Goal: Transaction & Acquisition: Purchase product/service

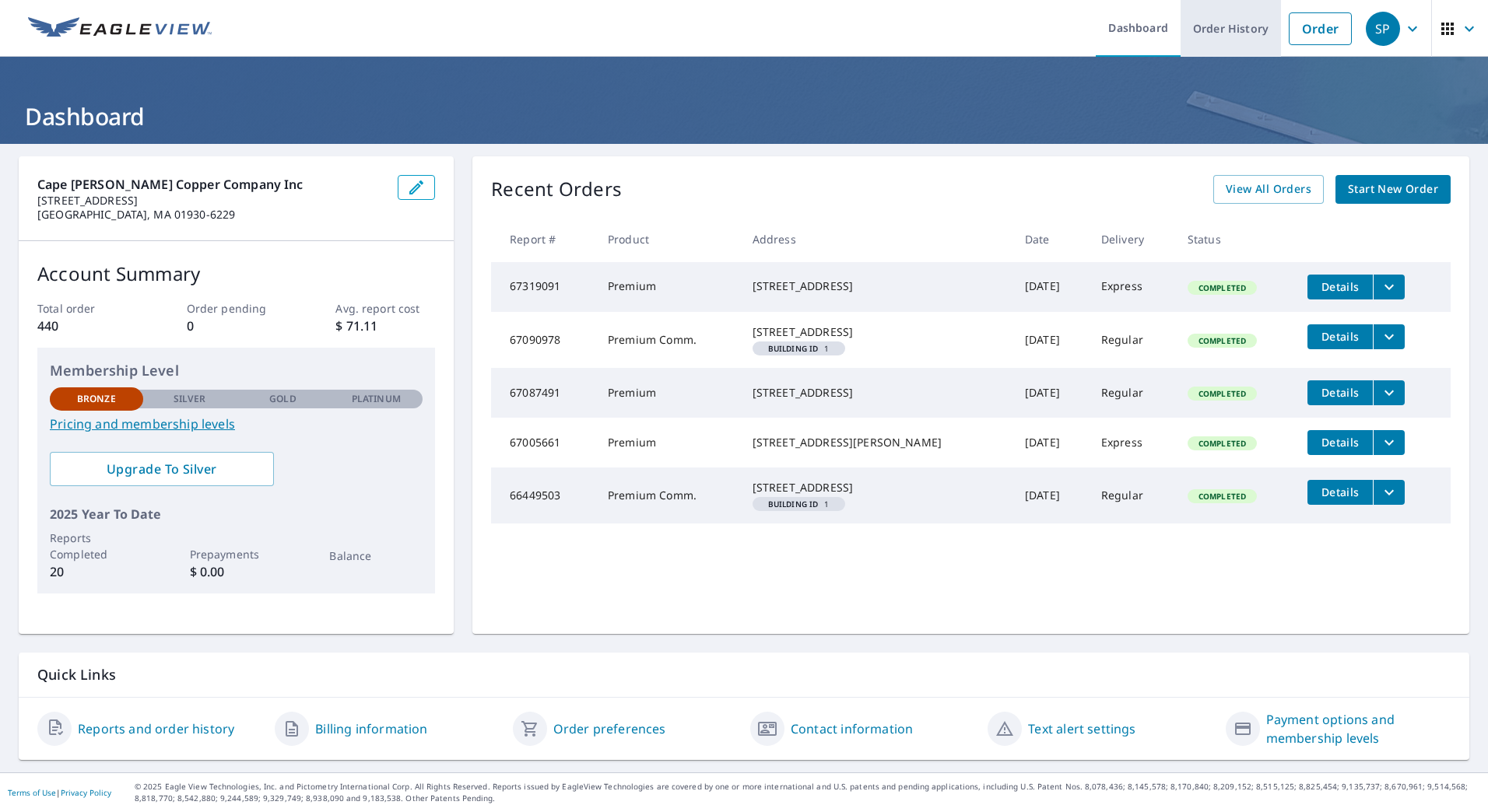
click at [1247, 30] on link "Order History" at bounding box center [1231, 29] width 100 height 57
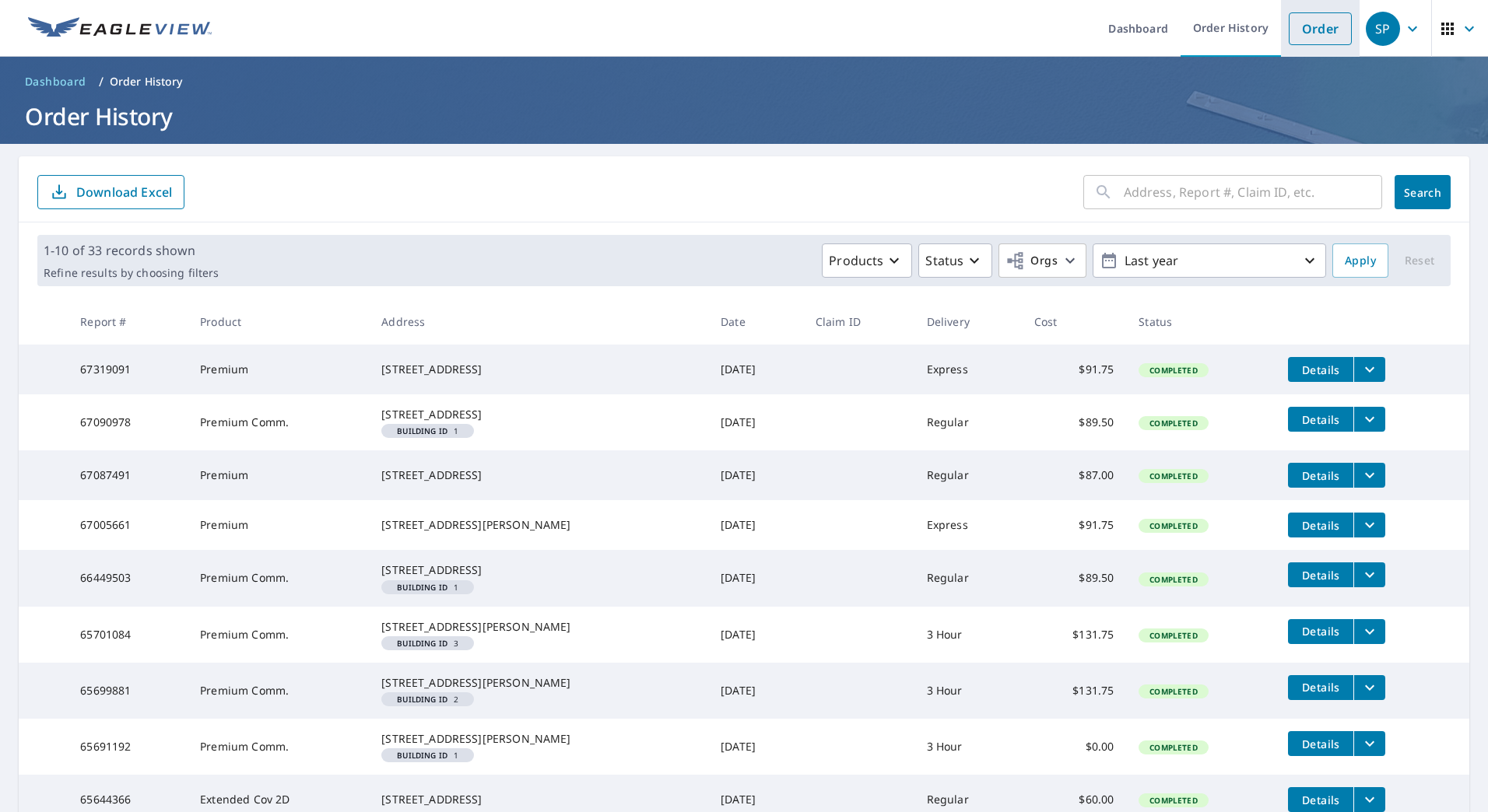
click at [1297, 29] on link "Order" at bounding box center [1320, 29] width 63 height 33
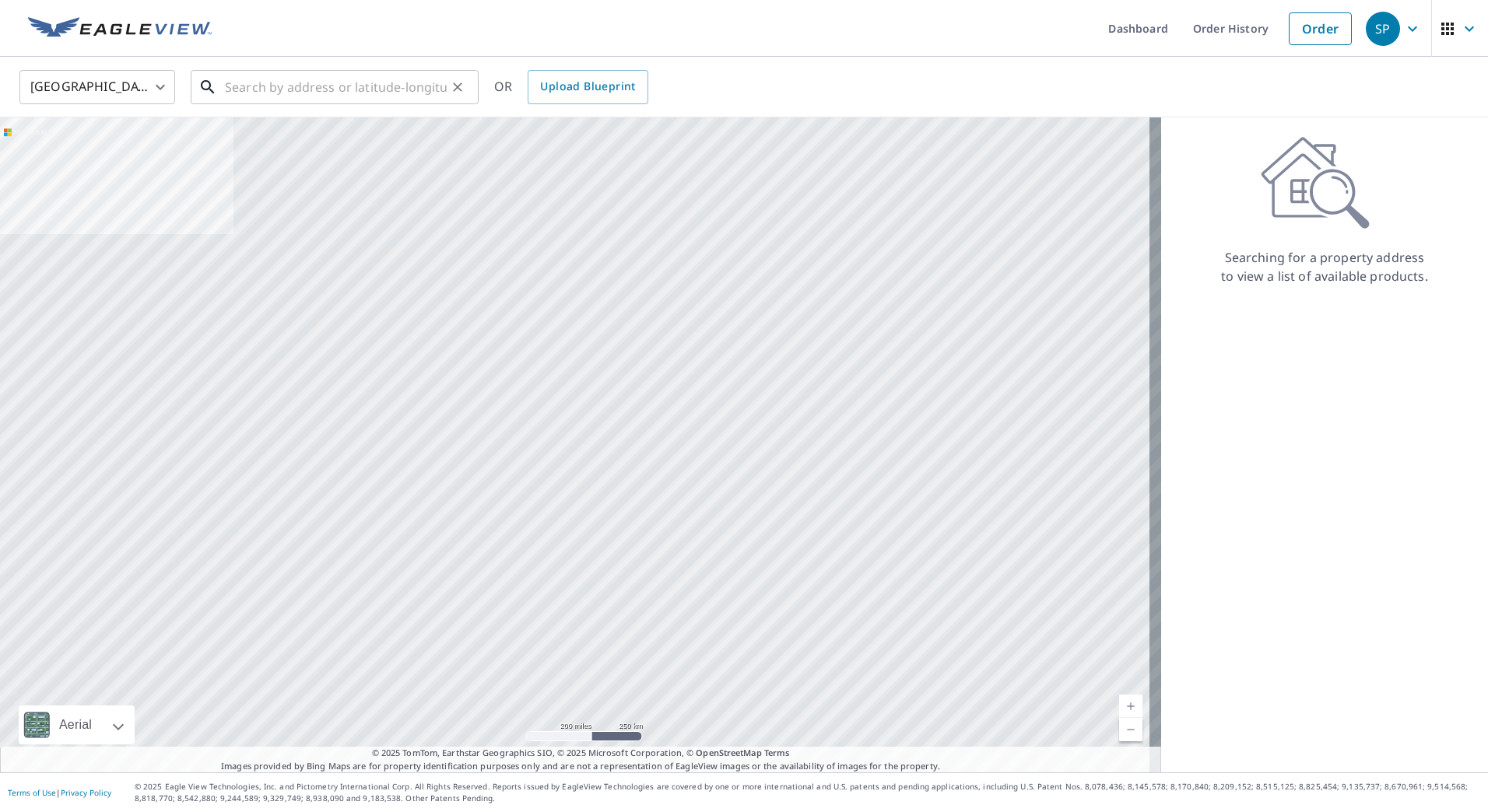
click at [225, 93] on input "text" at bounding box center [336, 87] width 222 height 43
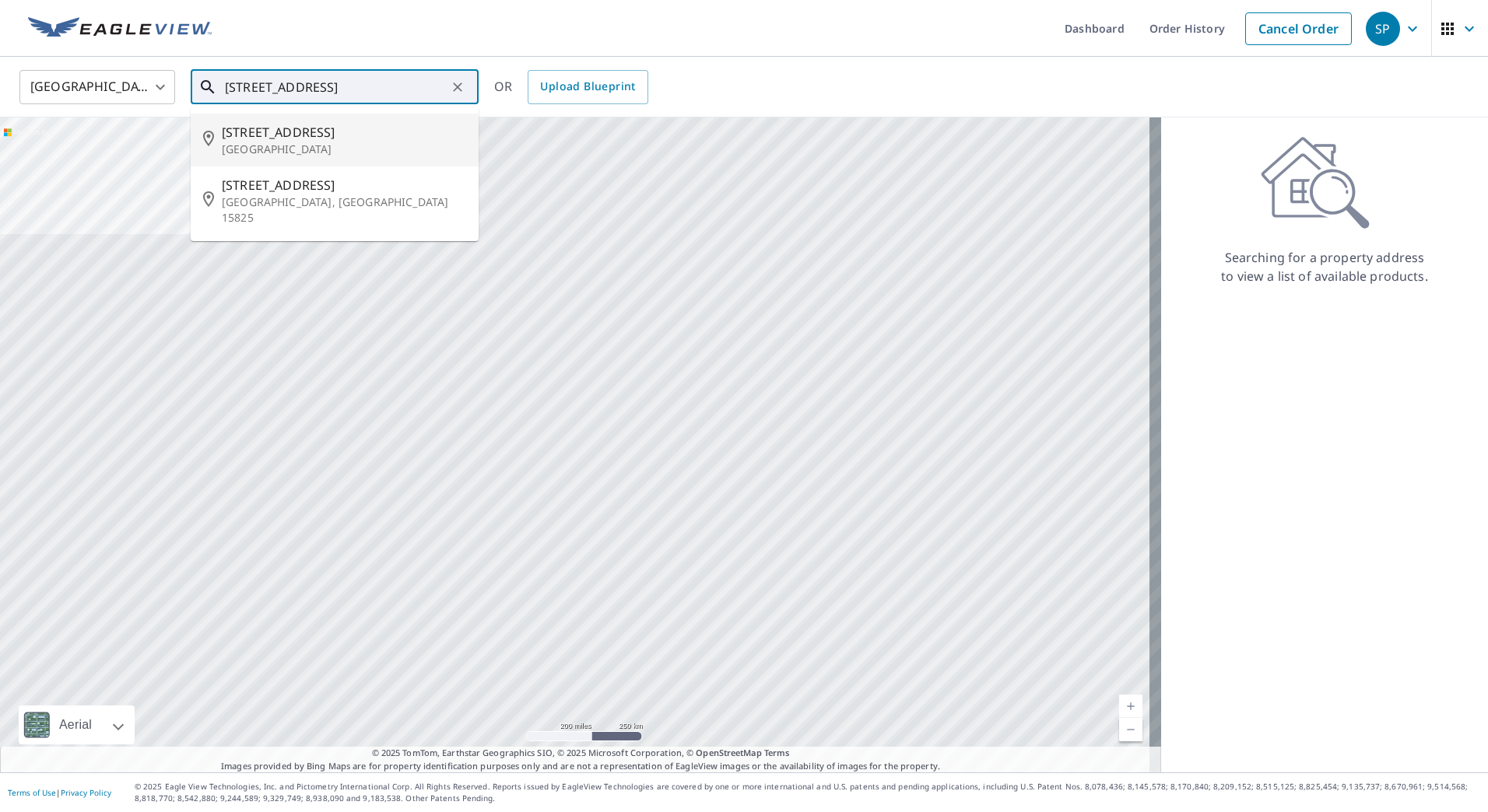
click at [266, 148] on p "[GEOGRAPHIC_DATA]" at bounding box center [344, 149] width 244 height 16
type input "[STREET_ADDRESS]"
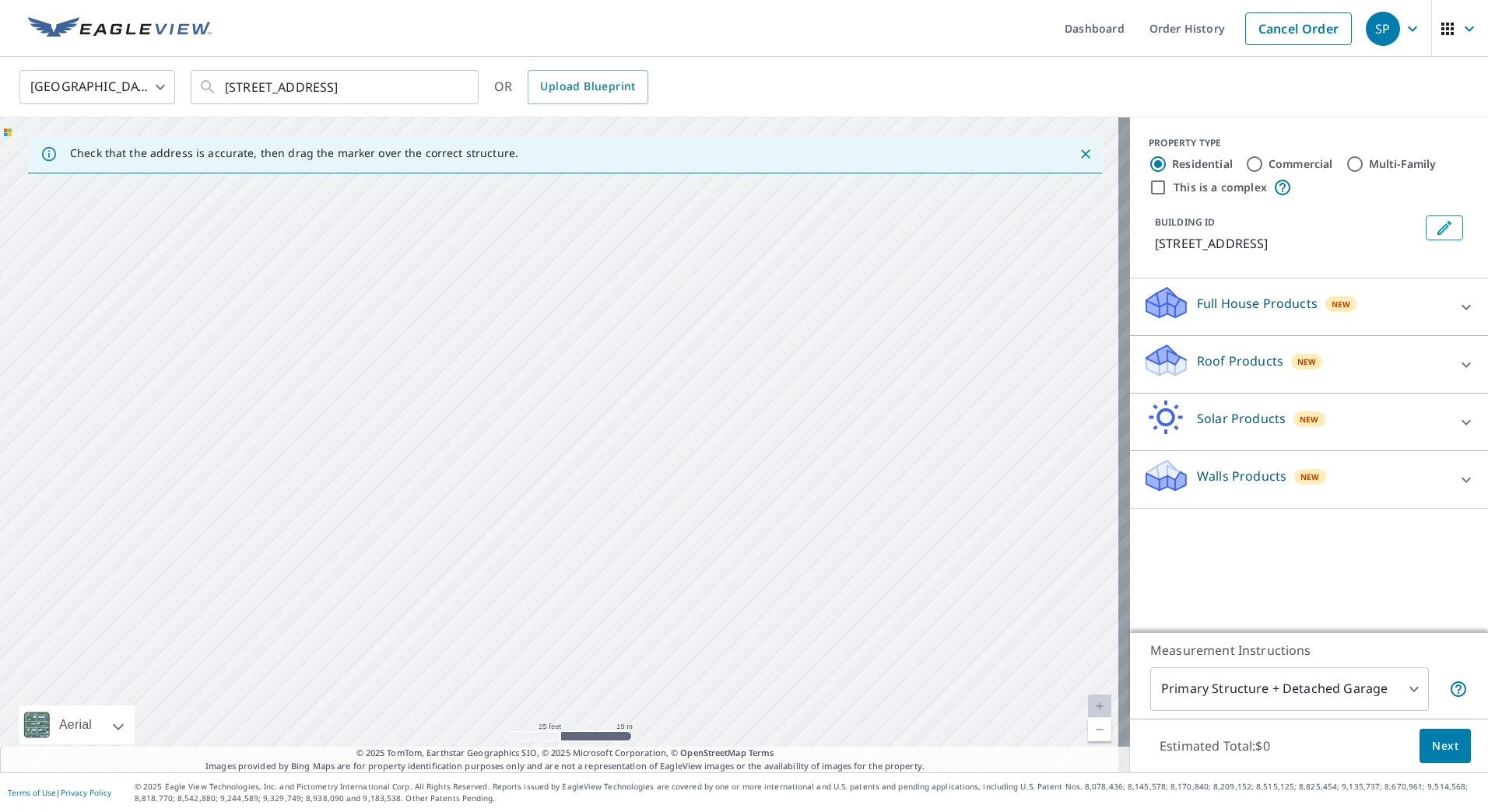
drag, startPoint x: 567, startPoint y: 292, endPoint x: 628, endPoint y: 224, distance: 91.4
click at [628, 224] on div "[STREET_ADDRESS]" at bounding box center [565, 445] width 1129 height 654
drag, startPoint x: 598, startPoint y: 486, endPoint x: 653, endPoint y: 248, distance: 244.3
click at [653, 248] on div "[STREET_ADDRESS]" at bounding box center [565, 445] width 1129 height 654
drag, startPoint x: 585, startPoint y: 499, endPoint x: 630, endPoint y: 274, distance: 229.5
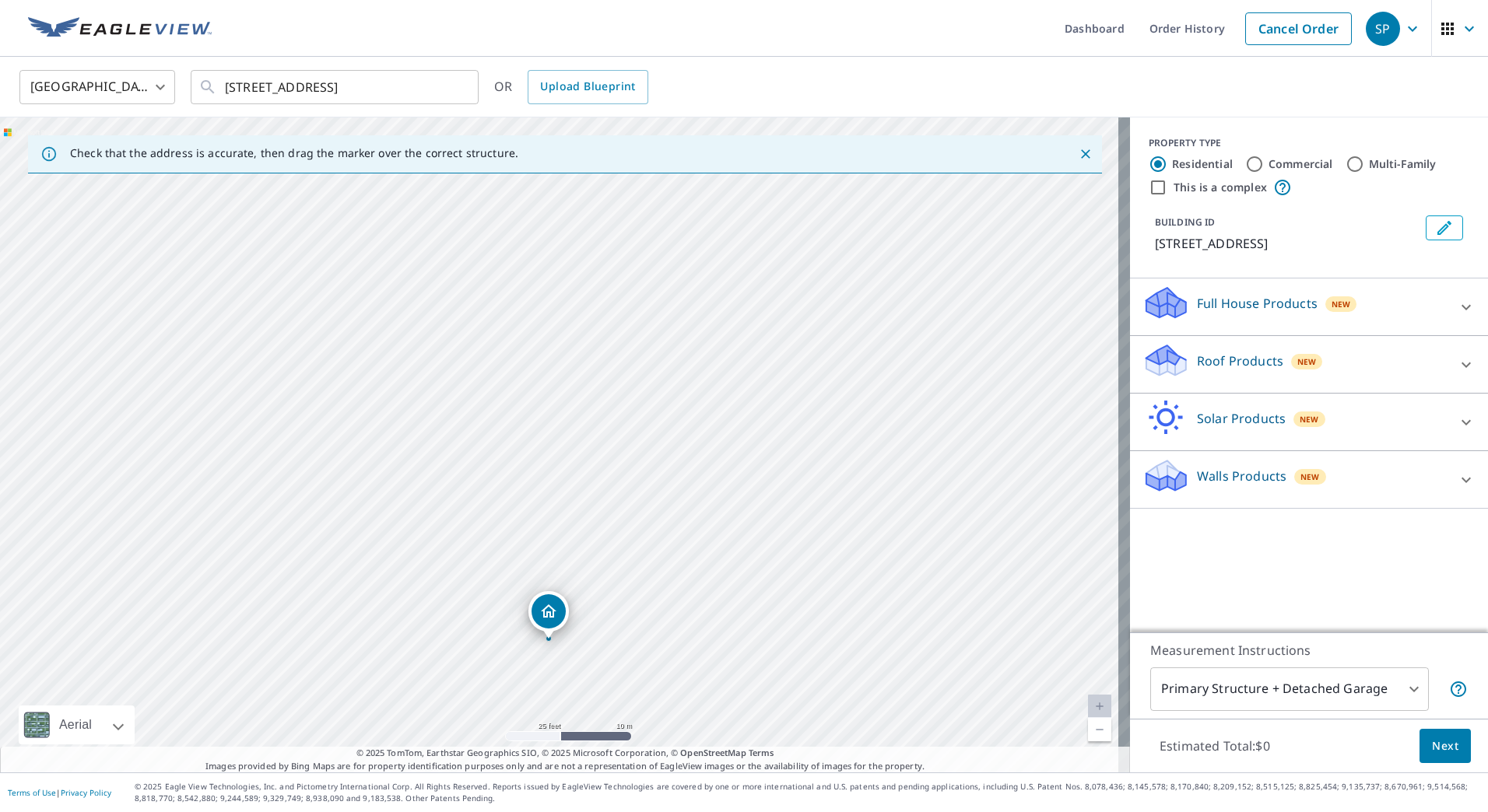
click at [630, 274] on div "[STREET_ADDRESS]" at bounding box center [565, 445] width 1129 height 654
drag, startPoint x: 593, startPoint y: 449, endPoint x: 604, endPoint y: 296, distance: 153.4
click at [604, 296] on div "[STREET_ADDRESS]" at bounding box center [565, 445] width 1129 height 654
drag, startPoint x: 553, startPoint y: 455, endPoint x: 568, endPoint y: 486, distance: 34.4
click at [1461, 364] on icon at bounding box center [1465, 364] width 10 height 5
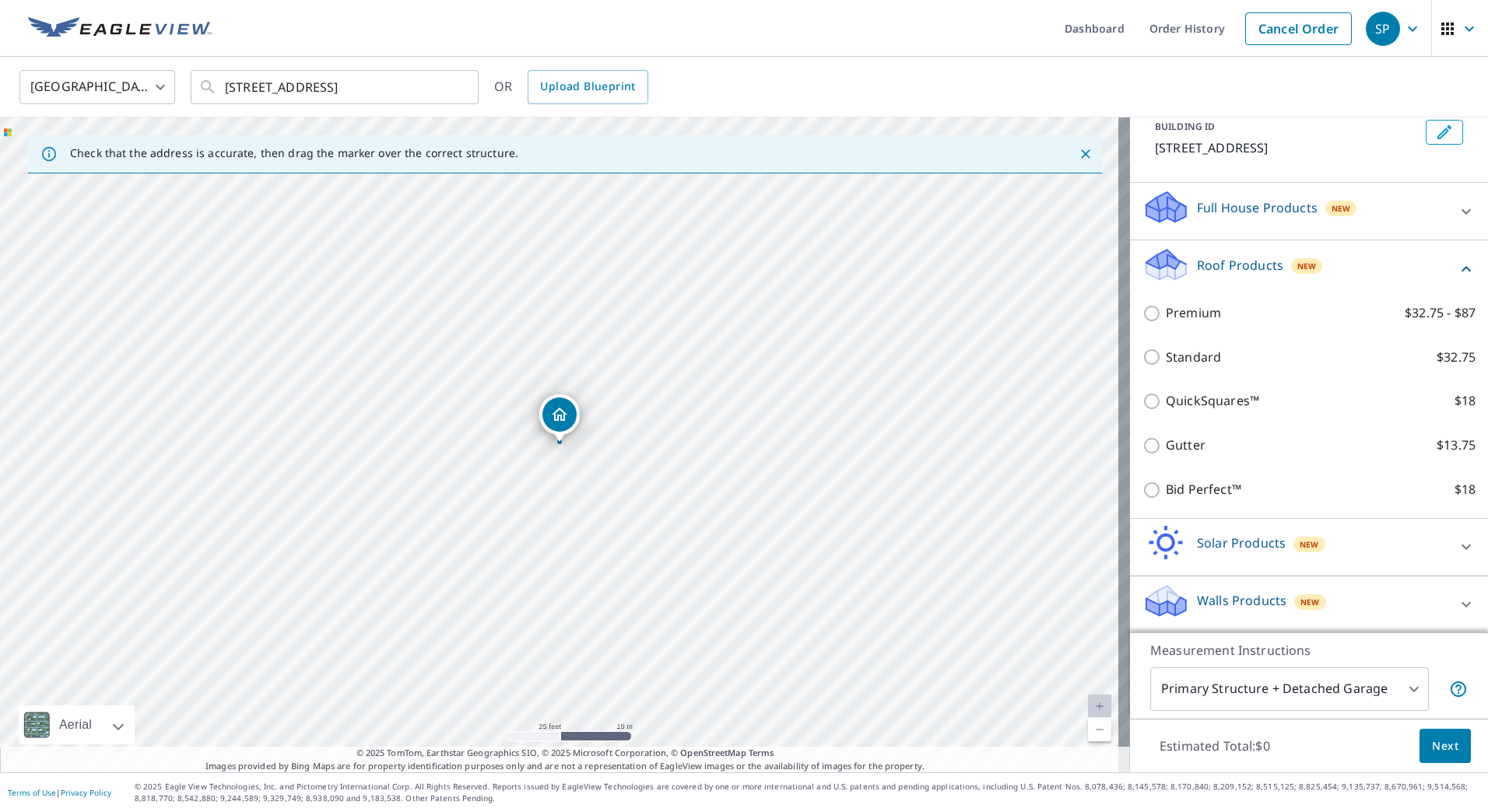
scroll to position [97, 0]
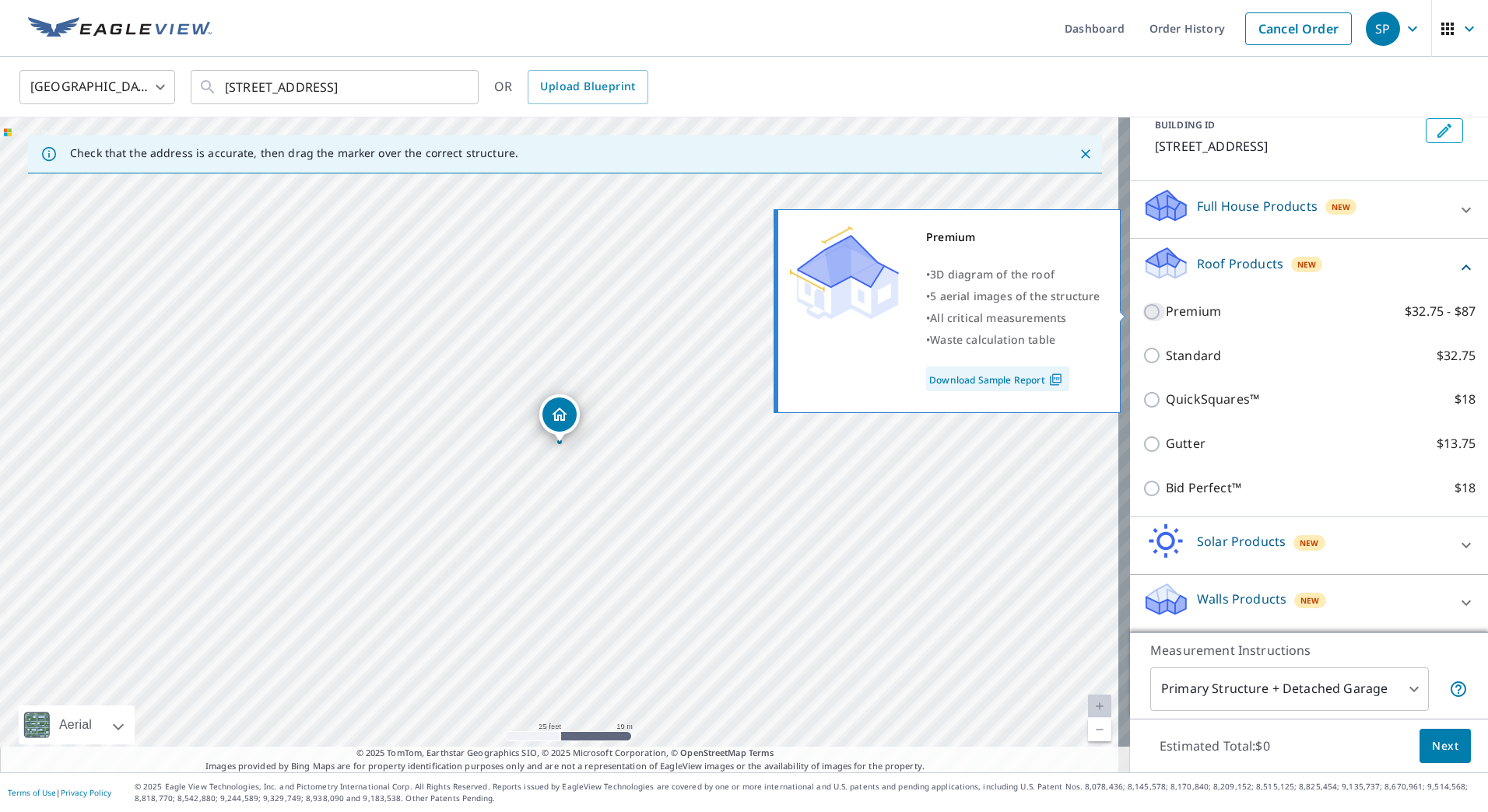
click at [1142, 310] on input "Premium $32.75 - $87" at bounding box center [1154, 312] width 23 height 19
checkbox input "true"
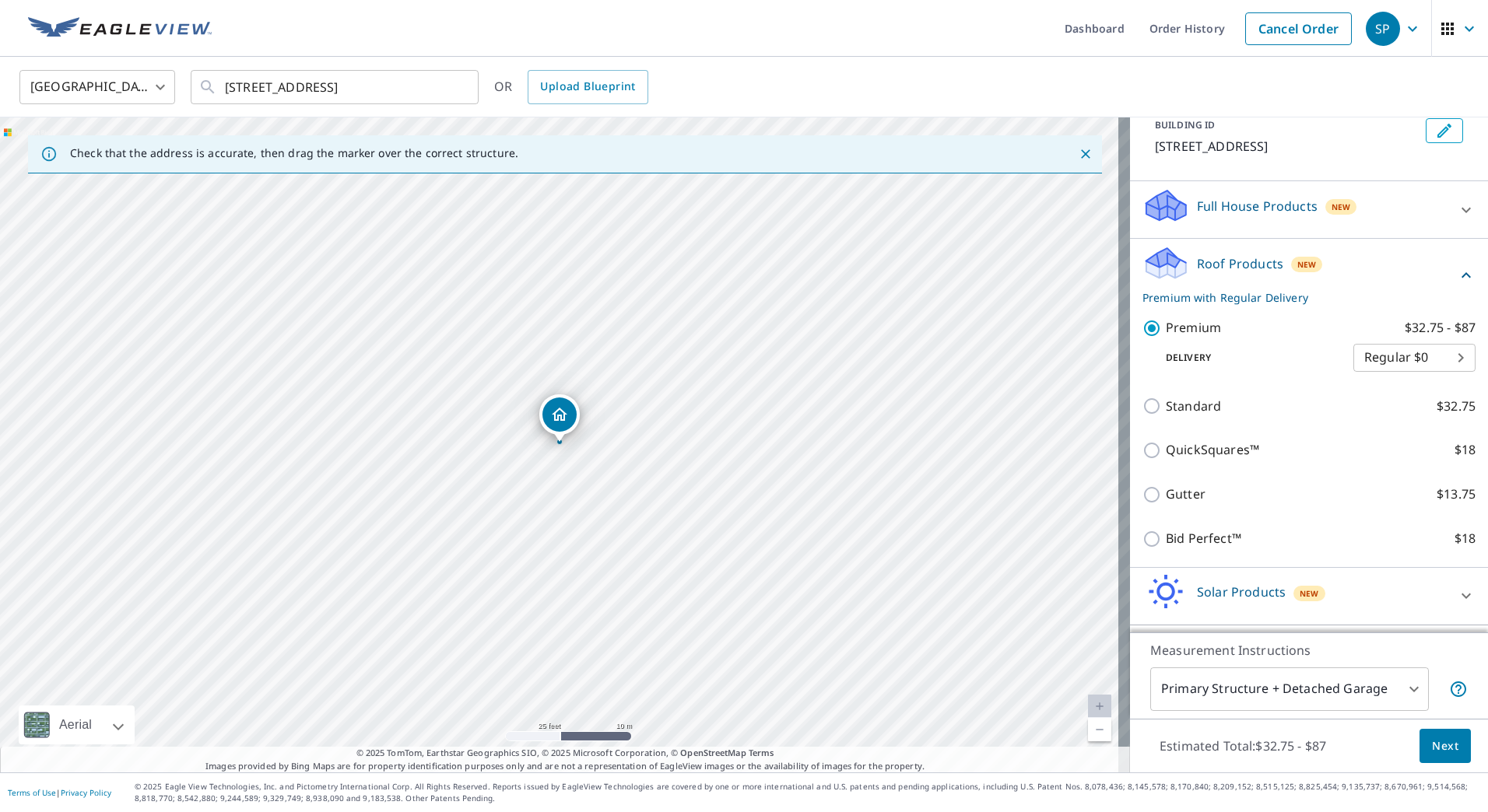
click at [1431, 353] on body "SP SP Dashboard Order History Cancel Order SP [GEOGRAPHIC_DATA] [GEOGRAPHIC_DAT…" at bounding box center [744, 406] width 1488 height 812
click at [1399, 409] on li "3 Hour $42.25" at bounding box center [1390, 414] width 122 height 28
type input "7"
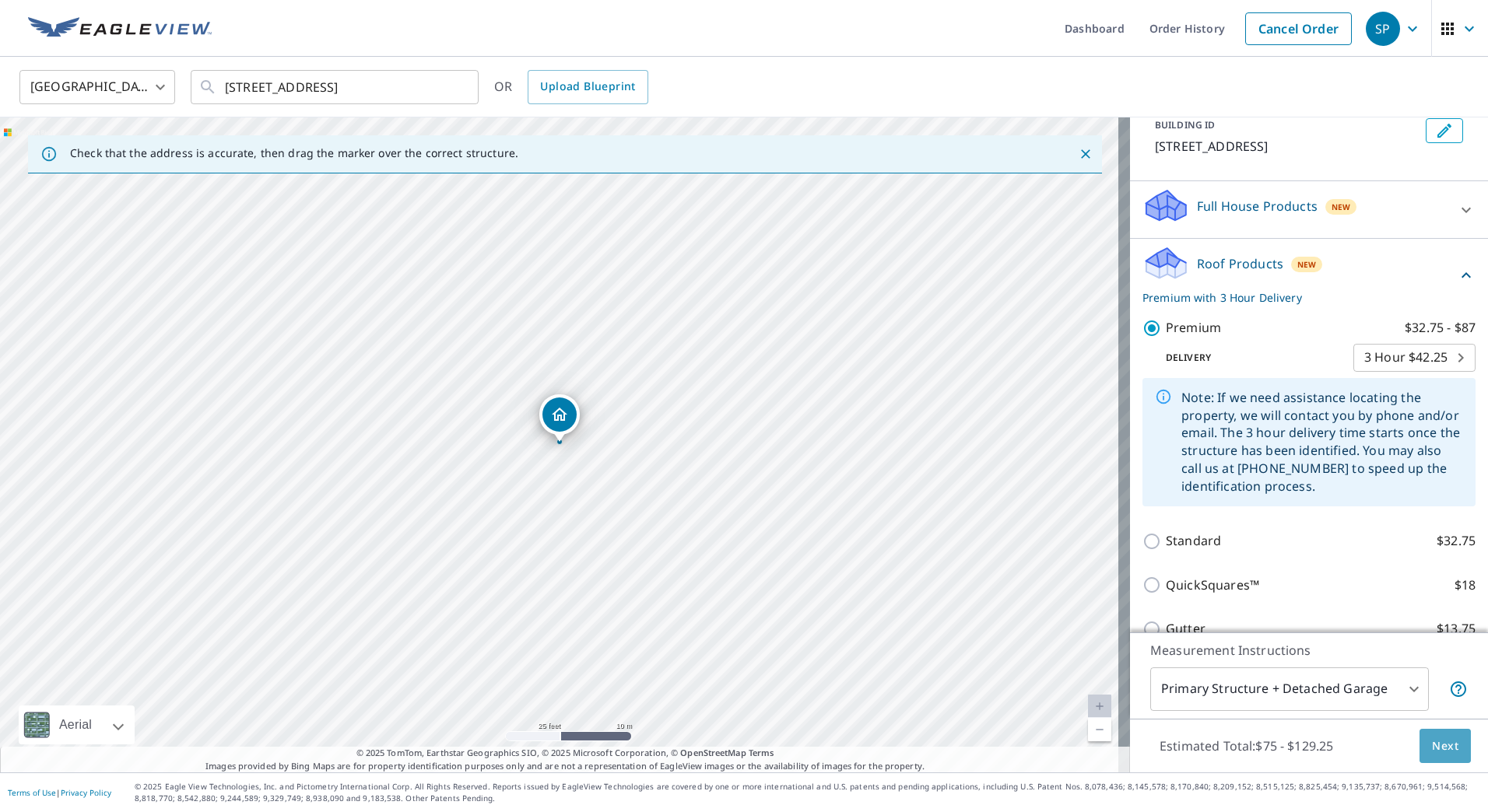
click at [1432, 739] on span "Next" at bounding box center [1445, 746] width 27 height 19
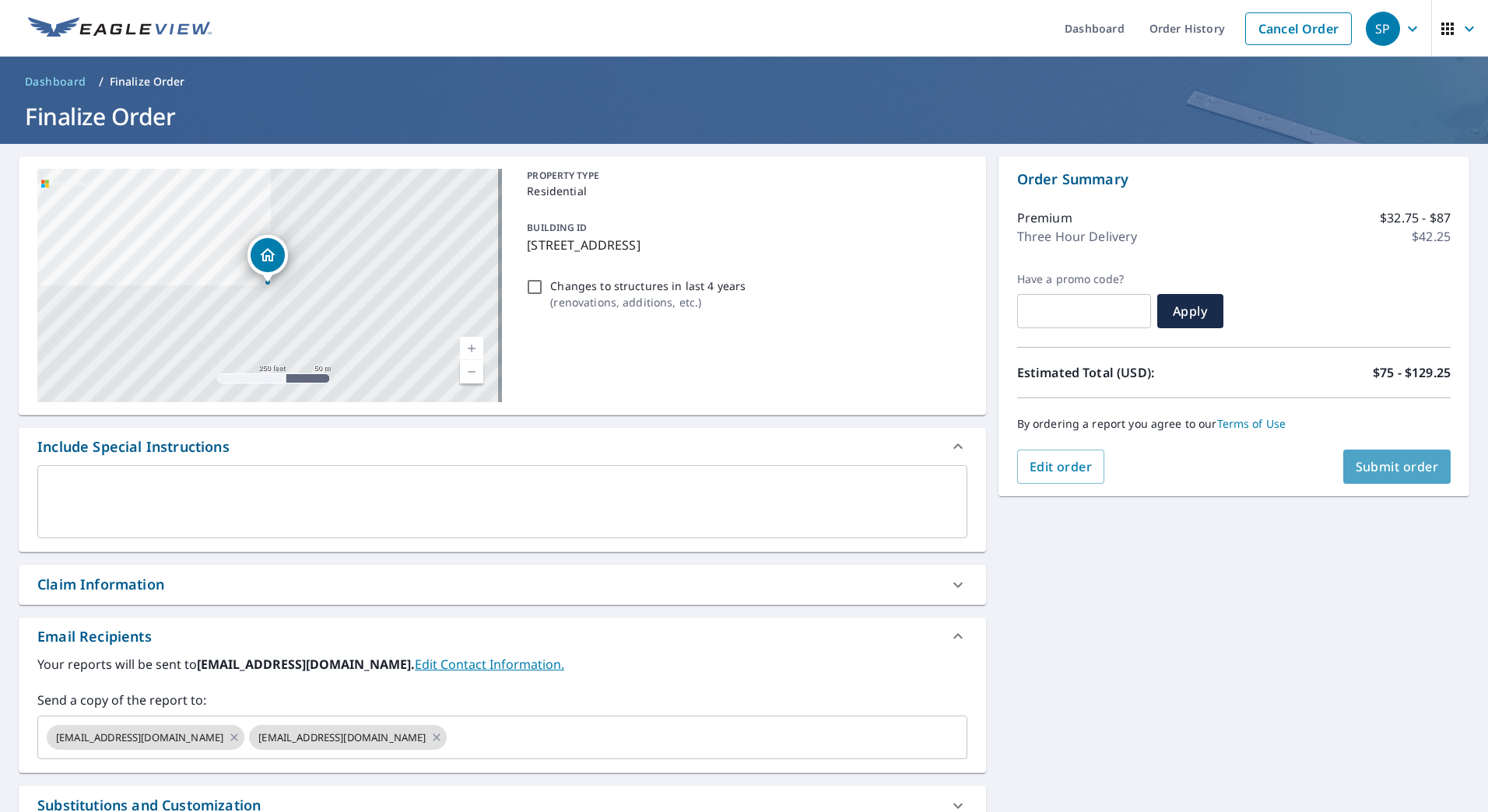
click at [1375, 463] on span "Submit order" at bounding box center [1397, 467] width 83 height 17
checkbox input "true"
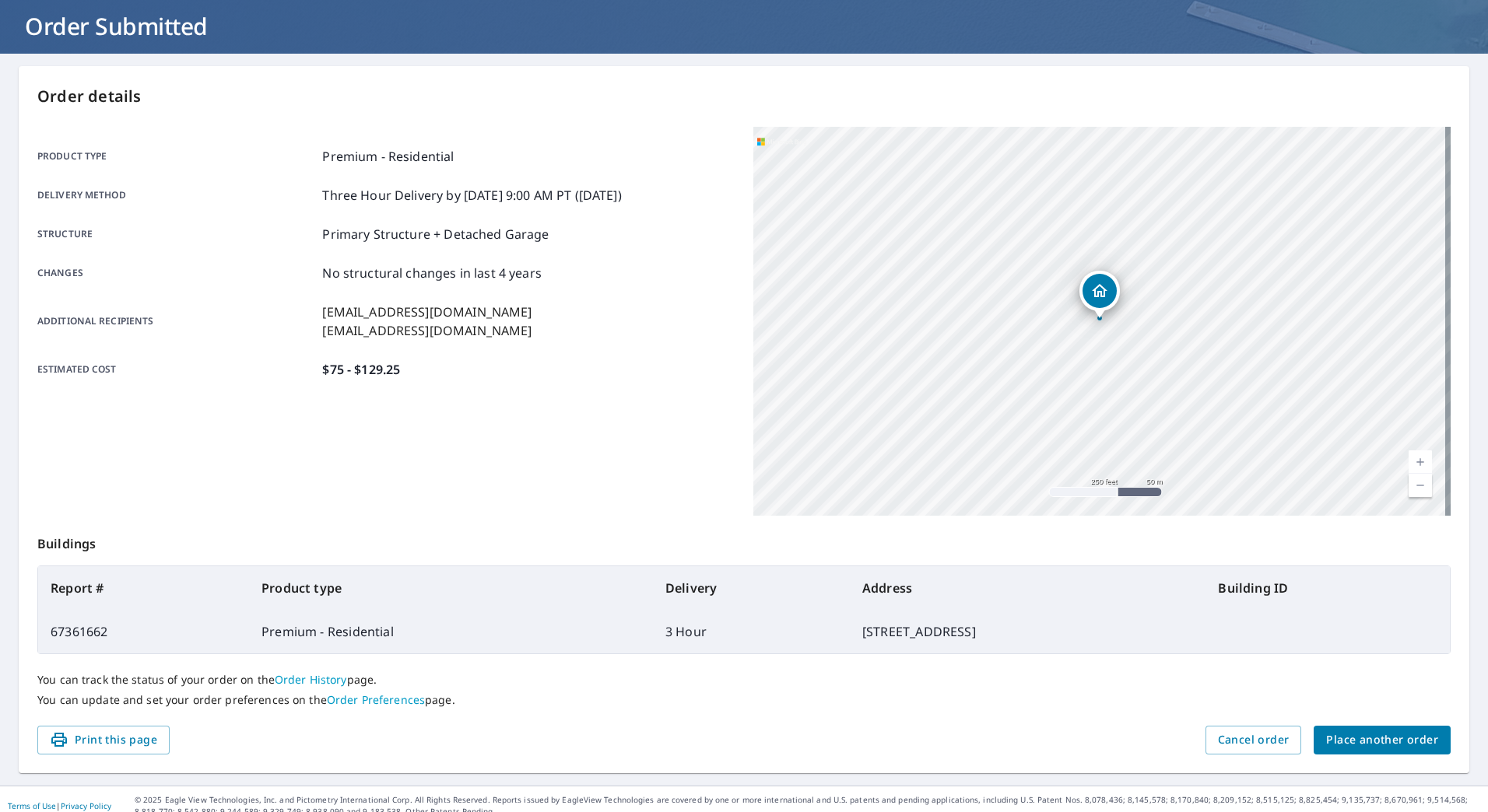
scroll to position [103, 0]
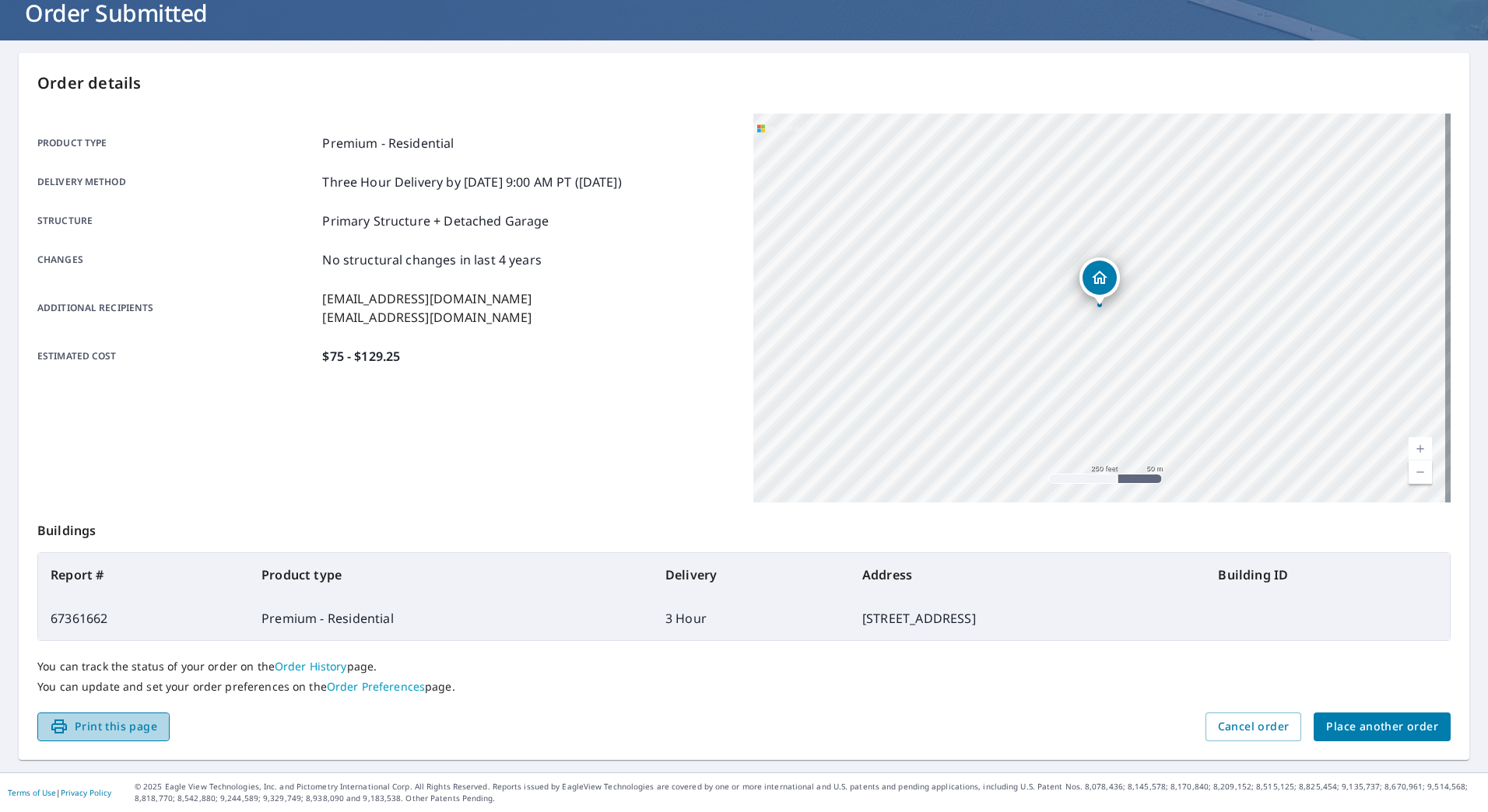
click at [85, 730] on span "Print this page" at bounding box center [103, 726] width 107 height 19
